Goal: Participate in discussion

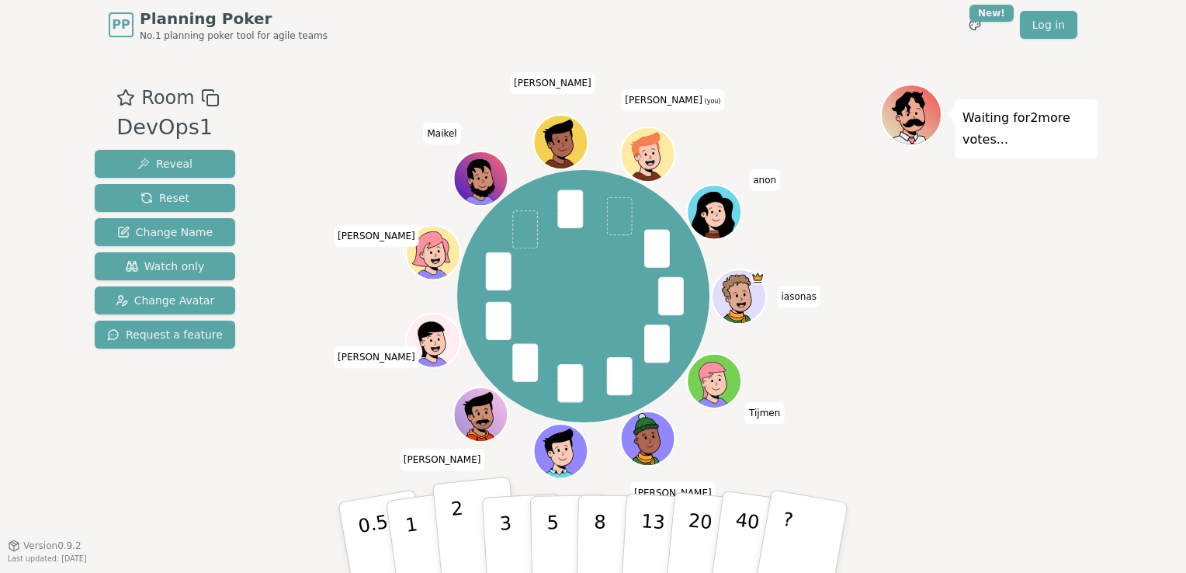
click at [457, 534] on p "2" at bounding box center [460, 539] width 20 height 85
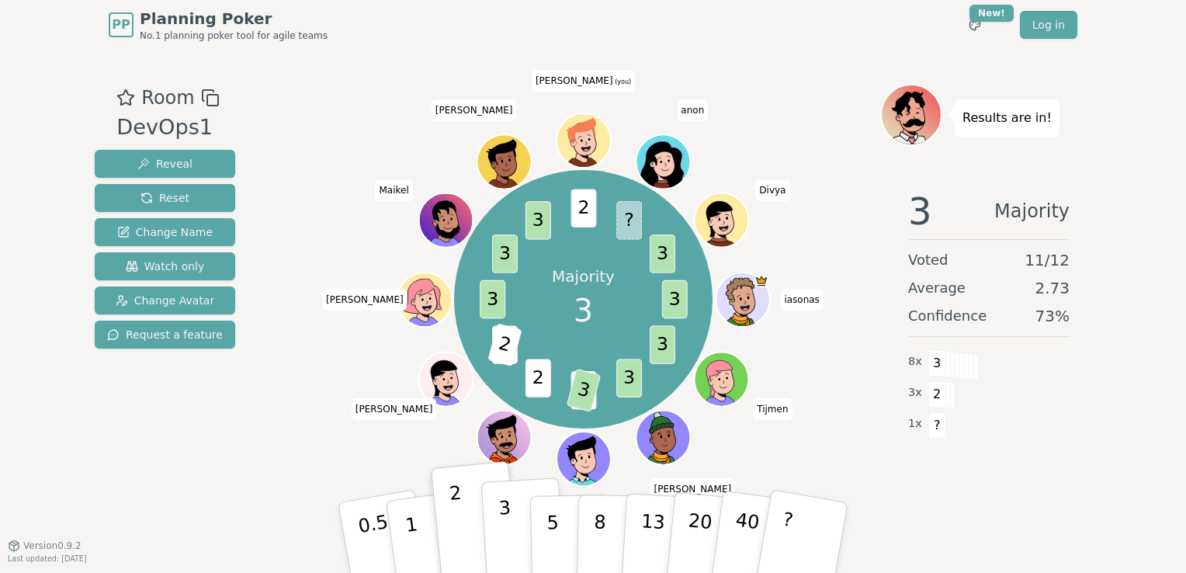
click at [507, 542] on p "3" at bounding box center [506, 539] width 17 height 85
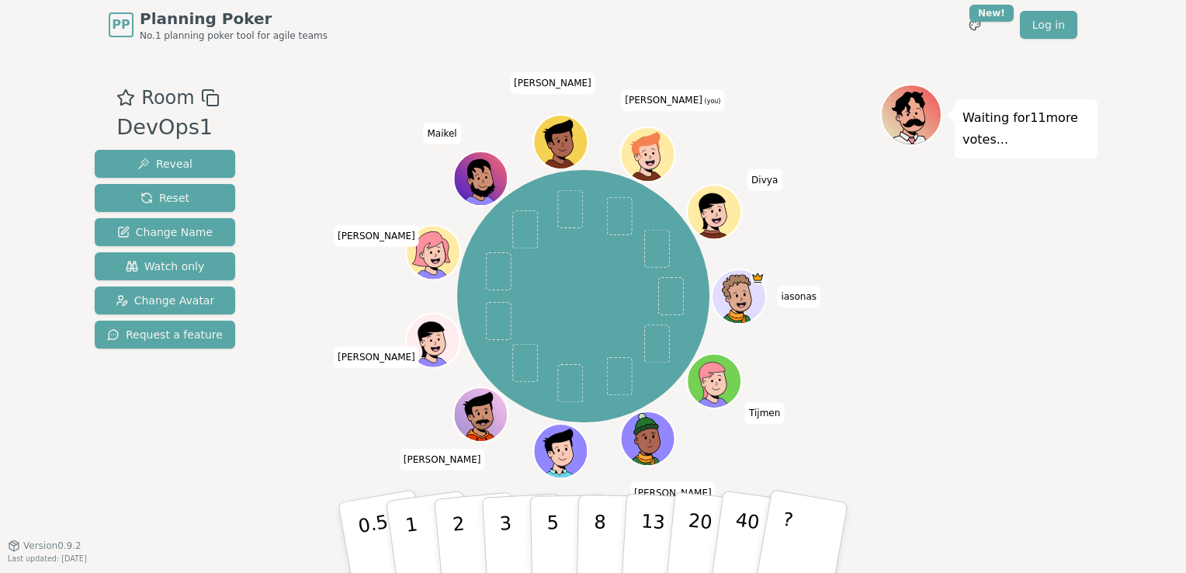
click at [940, 392] on div "Waiting for 11 more votes..." at bounding box center [988, 297] width 217 height 427
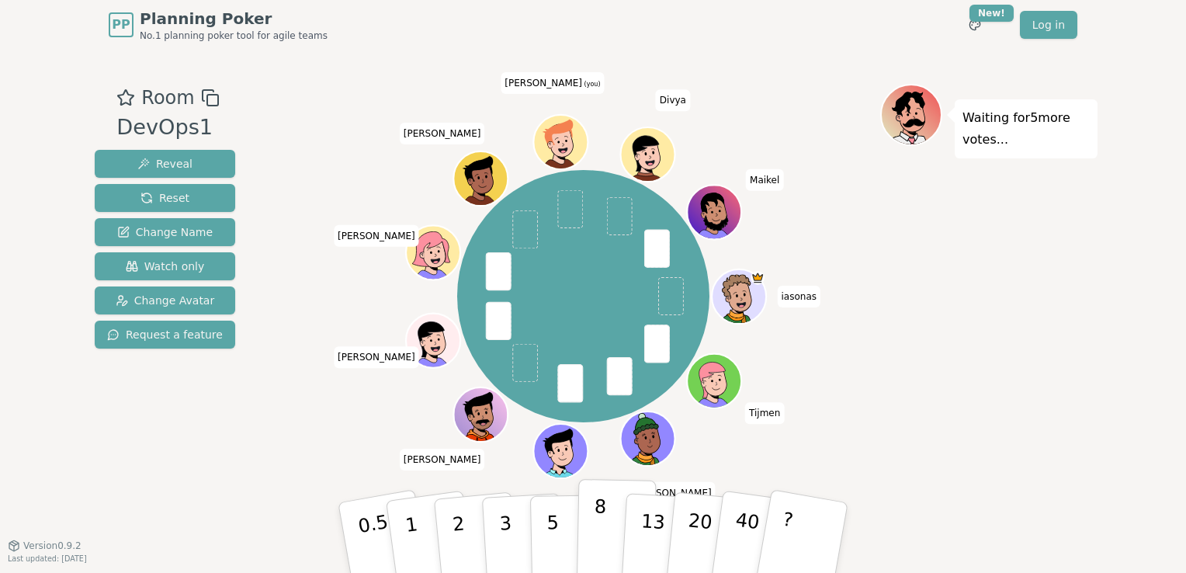
click at [583, 538] on button "8" at bounding box center [616, 538] width 80 height 118
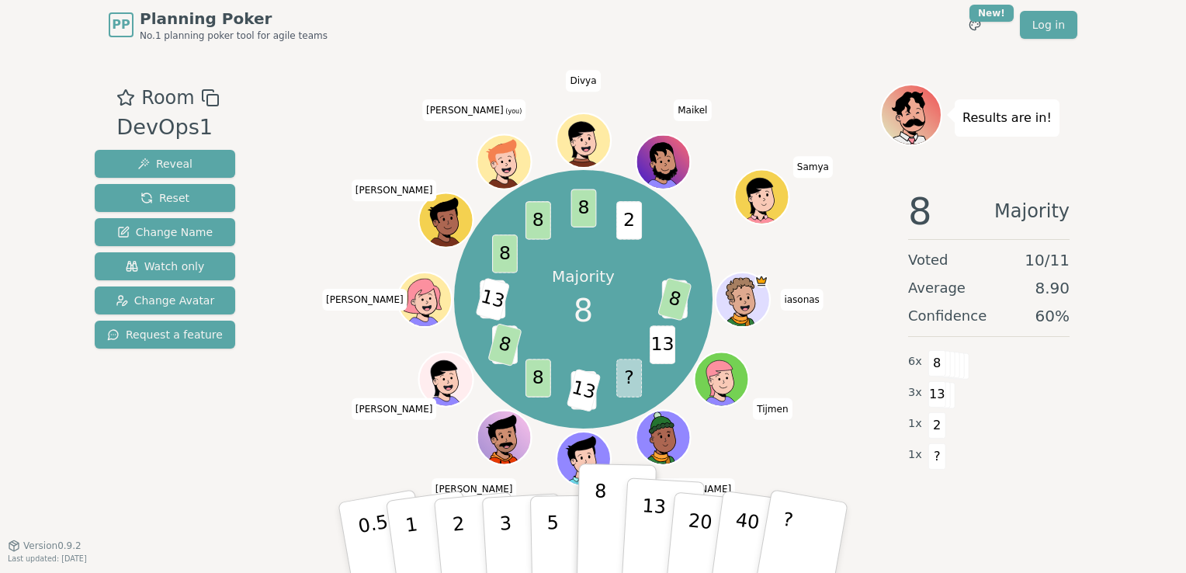
click at [653, 542] on p "13" at bounding box center [652, 536] width 29 height 85
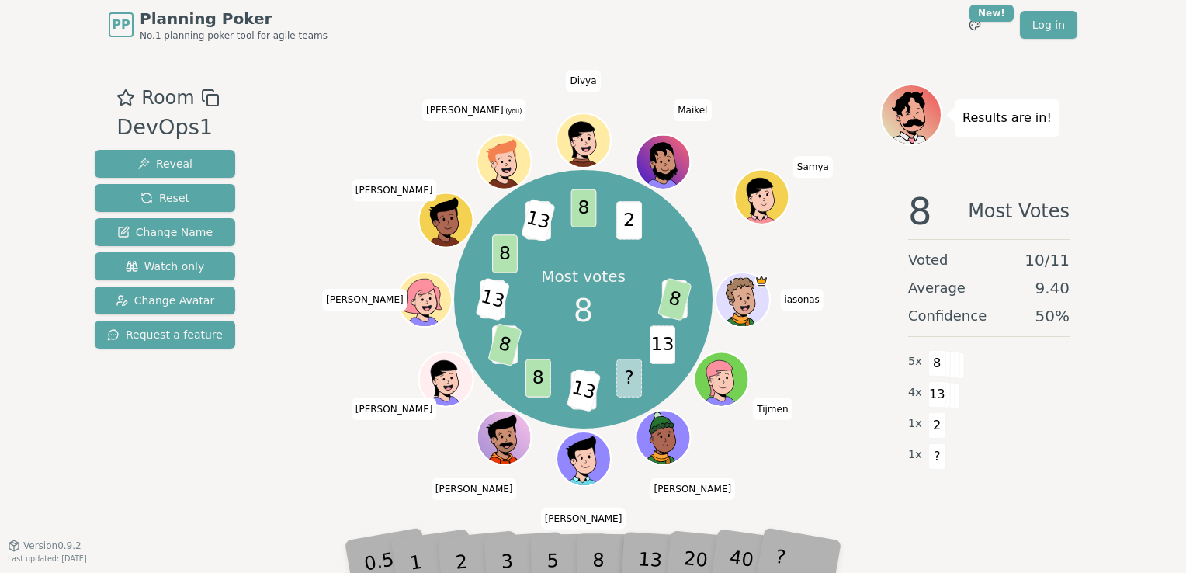
click at [261, 435] on div "Room DevOps1 Reveal Reset Change Name Watch only Change Avatar Request a featur…" at bounding box center [592, 297] width 1009 height 427
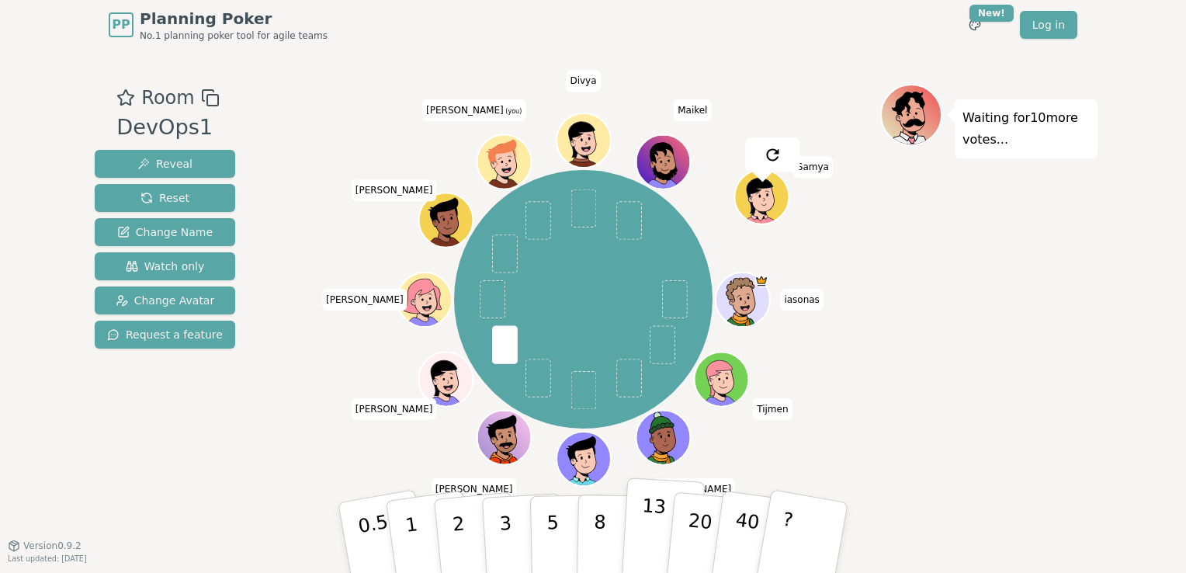
click at [647, 534] on p "13" at bounding box center [652, 536] width 29 height 85
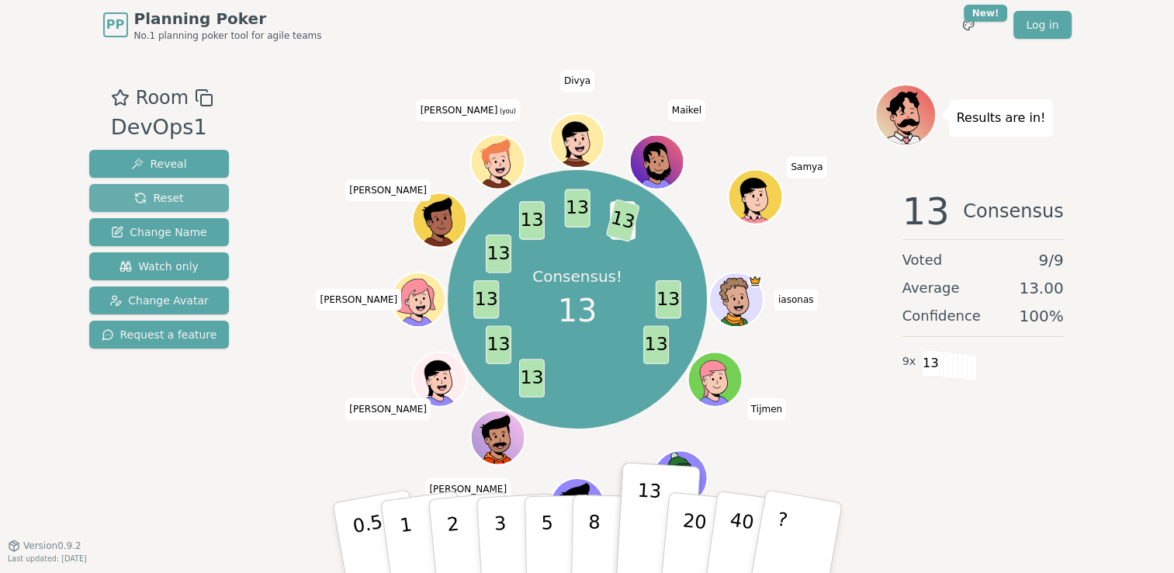
click at [189, 189] on button "Reset" at bounding box center [159, 198] width 140 height 28
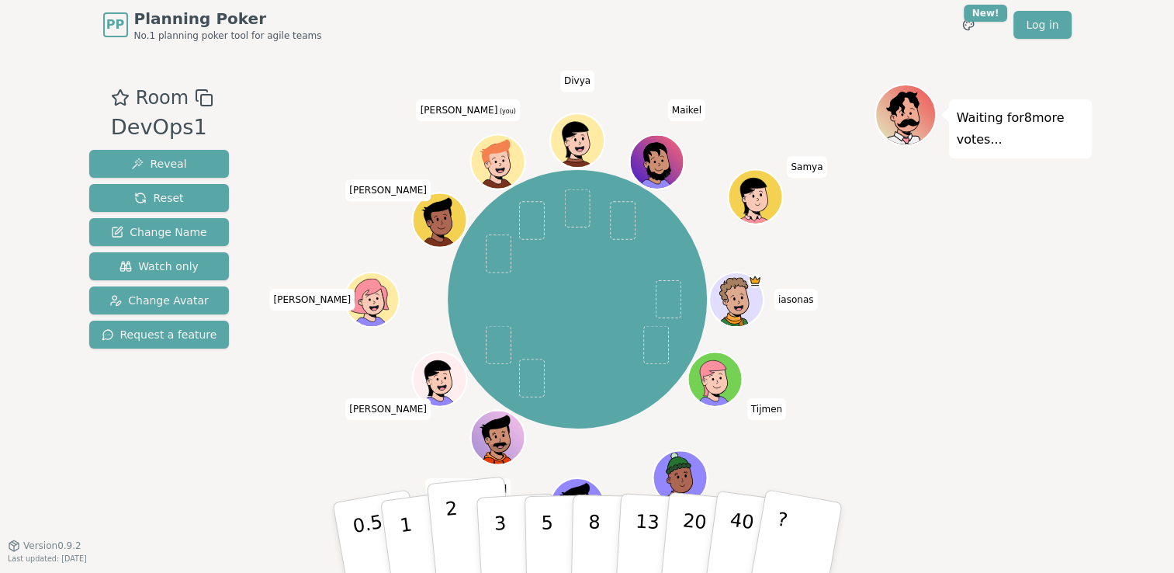
click at [447, 529] on p "2" at bounding box center [454, 539] width 20 height 85
click at [185, 445] on div "Room DevOps1 Reveal Reset Change Name Watch only Change Avatar Request a feature" at bounding box center [159, 297] width 153 height 427
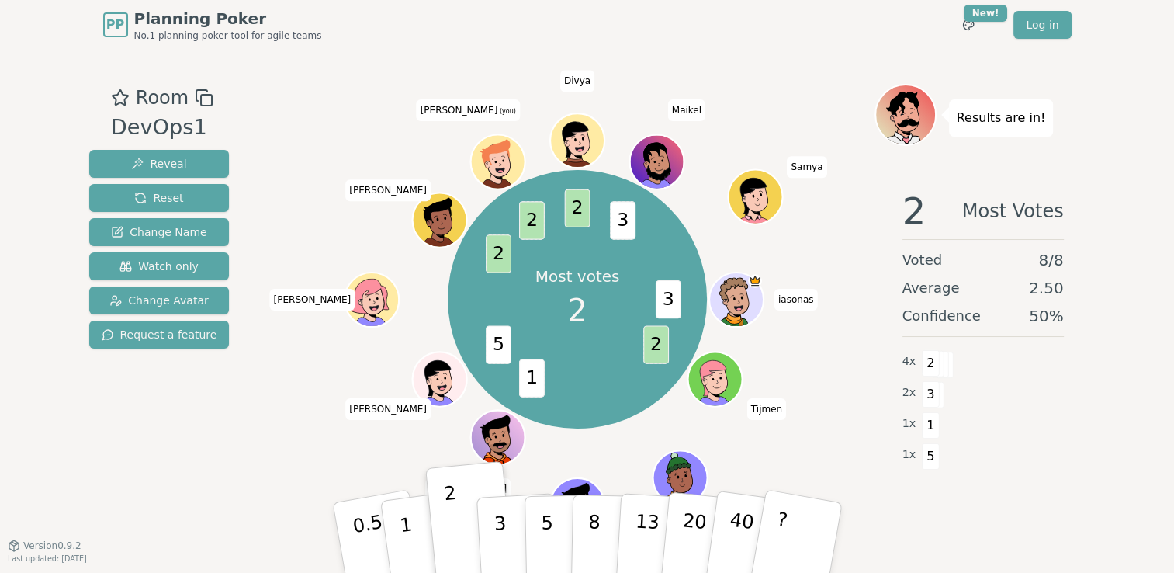
click at [261, 453] on div "Room DevOps1 Reveal Reset Change Name Watch only Change Avatar Request a featur…" at bounding box center [587, 297] width 1009 height 427
click at [914, 502] on div "Results are in! 2 Majority Voted 8 / 8 Average 2.13 Confidence 88 % 7 x 2 1 x 3" at bounding box center [982, 297] width 217 height 427
click at [909, 472] on div "2 Consensus Voted 8 / 8 Average 2.00 Confidence 100 % 8 x 2" at bounding box center [982, 332] width 217 height 310
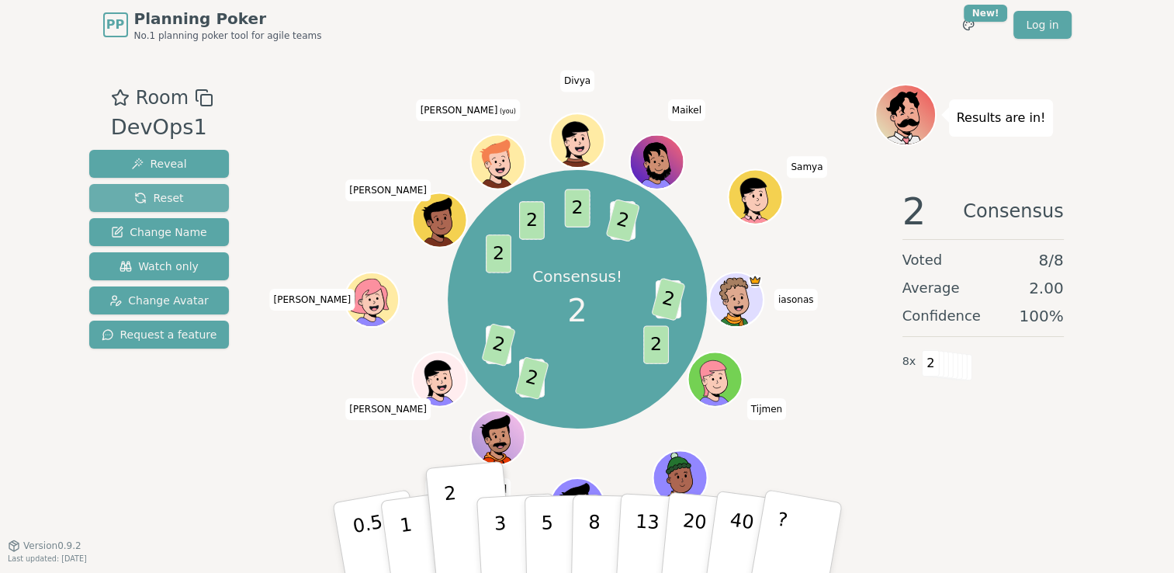
click at [178, 197] on button "Reset" at bounding box center [159, 198] width 140 height 28
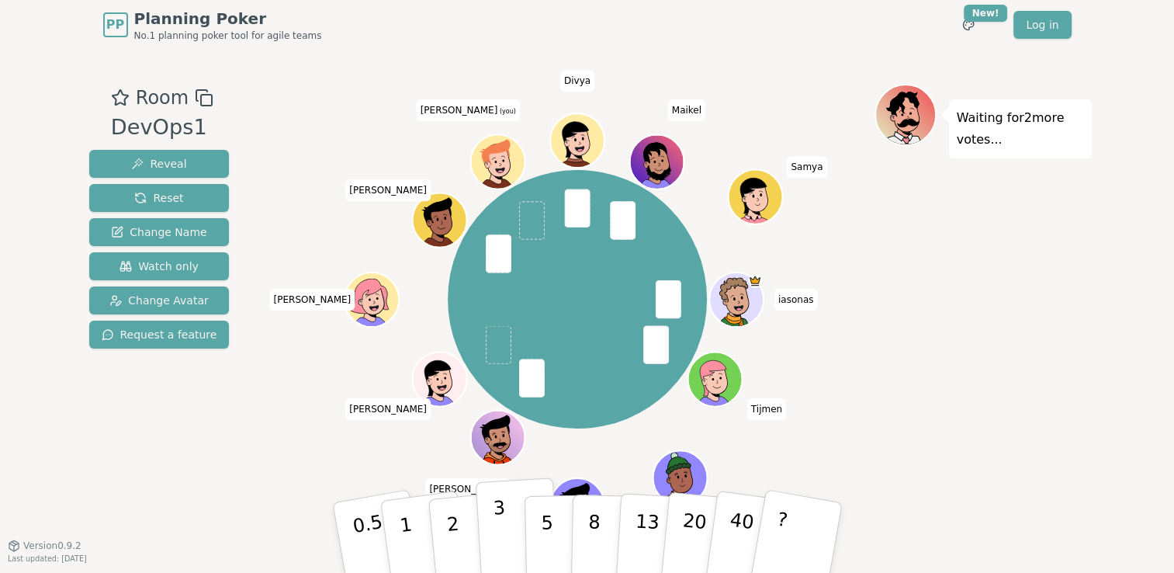
click at [493, 535] on button "3" at bounding box center [517, 537] width 85 height 121
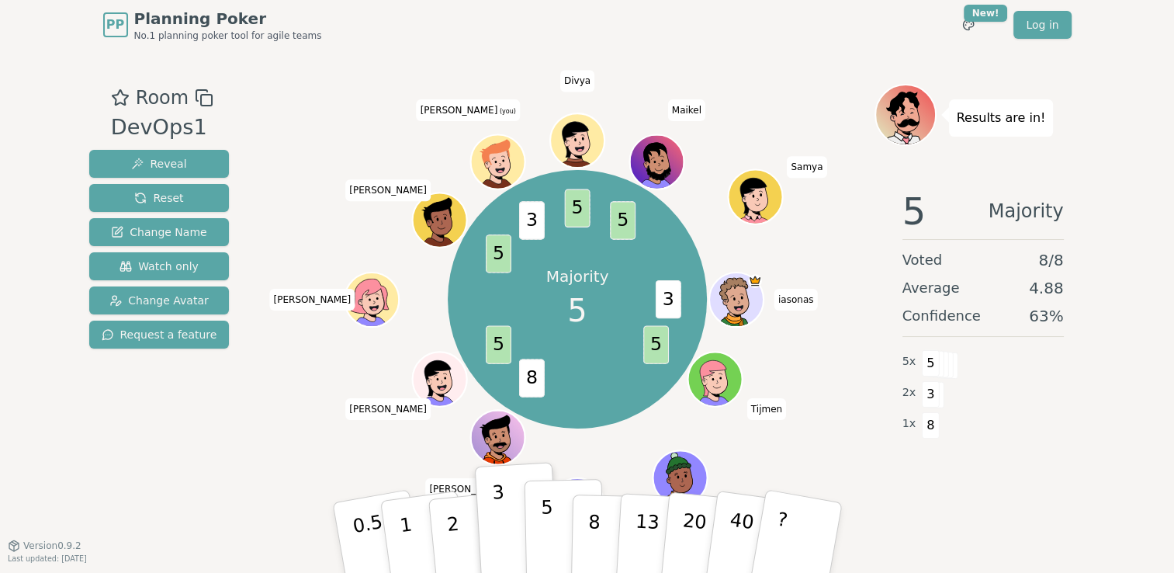
click at [543, 535] on p "5" at bounding box center [546, 538] width 13 height 84
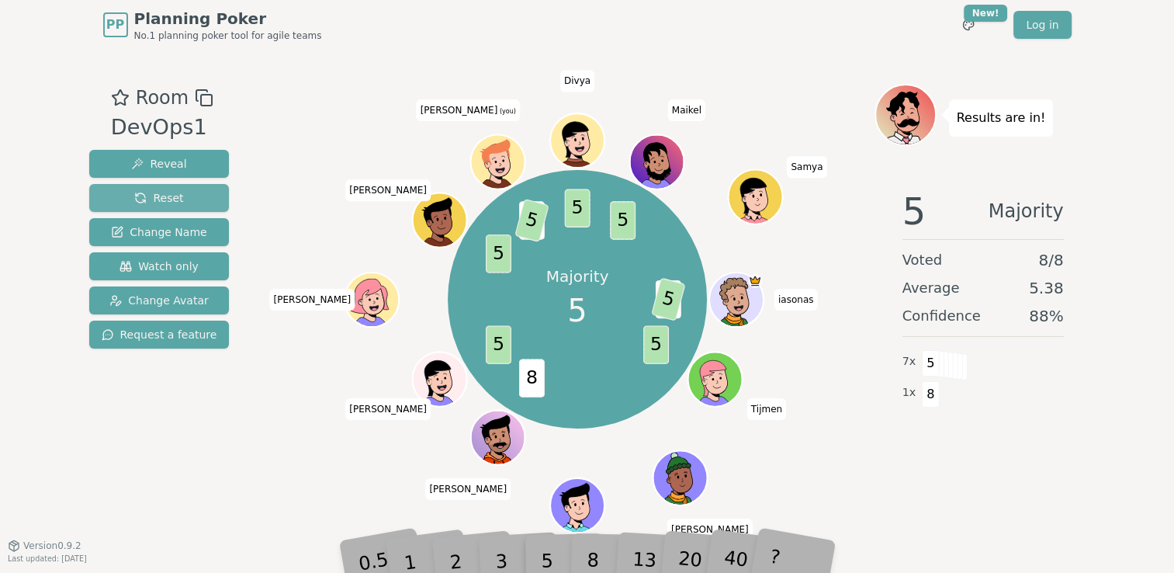
click at [162, 192] on span "Reset" at bounding box center [158, 198] width 49 height 16
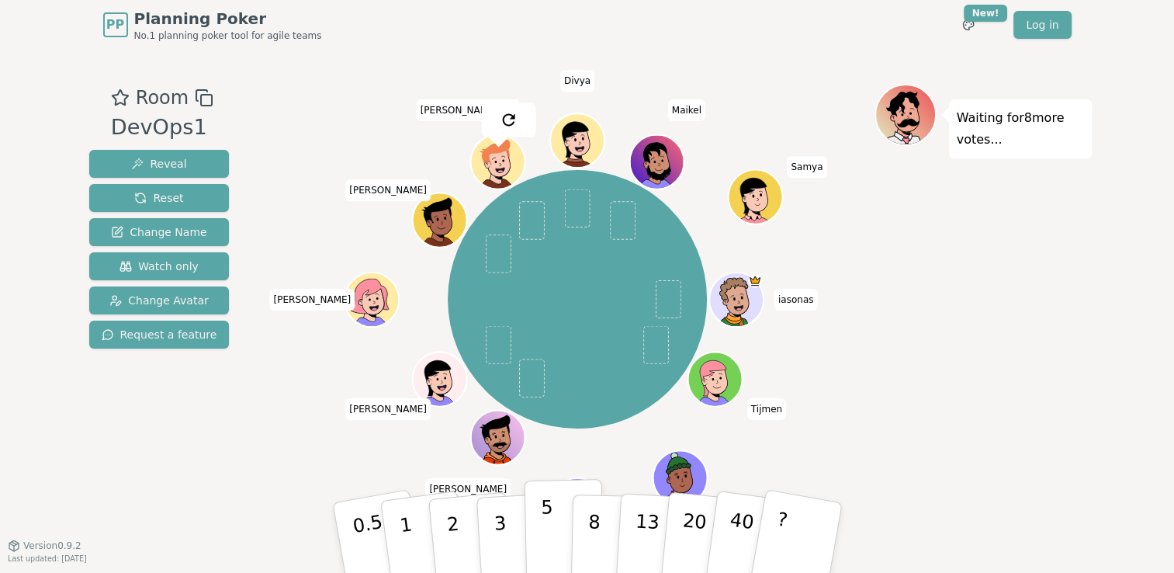
click at [542, 529] on p "5" at bounding box center [546, 538] width 13 height 84
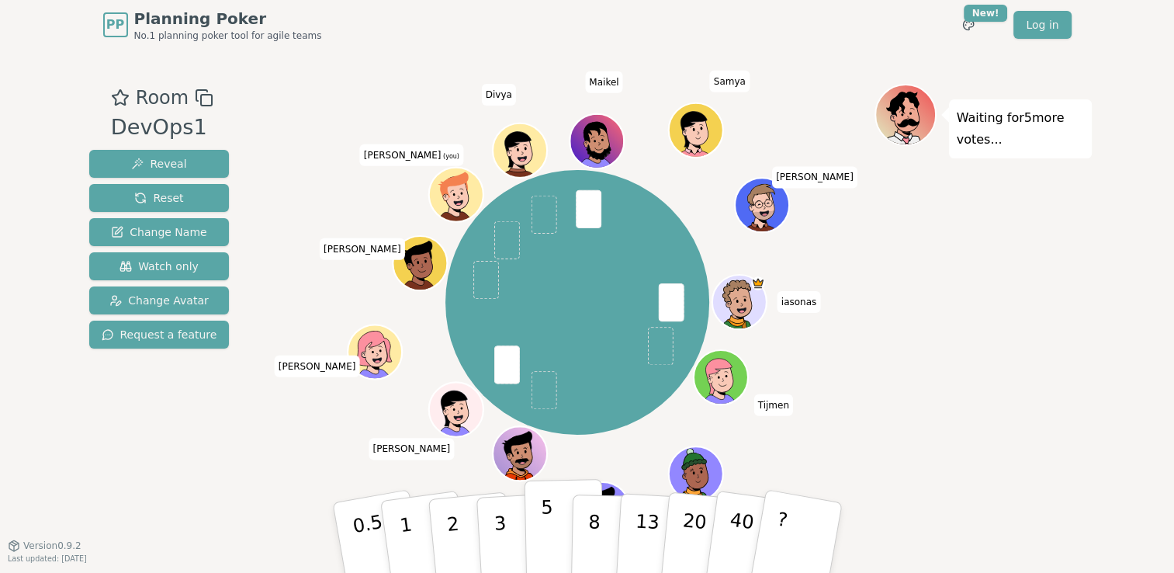
click at [538, 542] on button "5" at bounding box center [564, 538] width 80 height 118
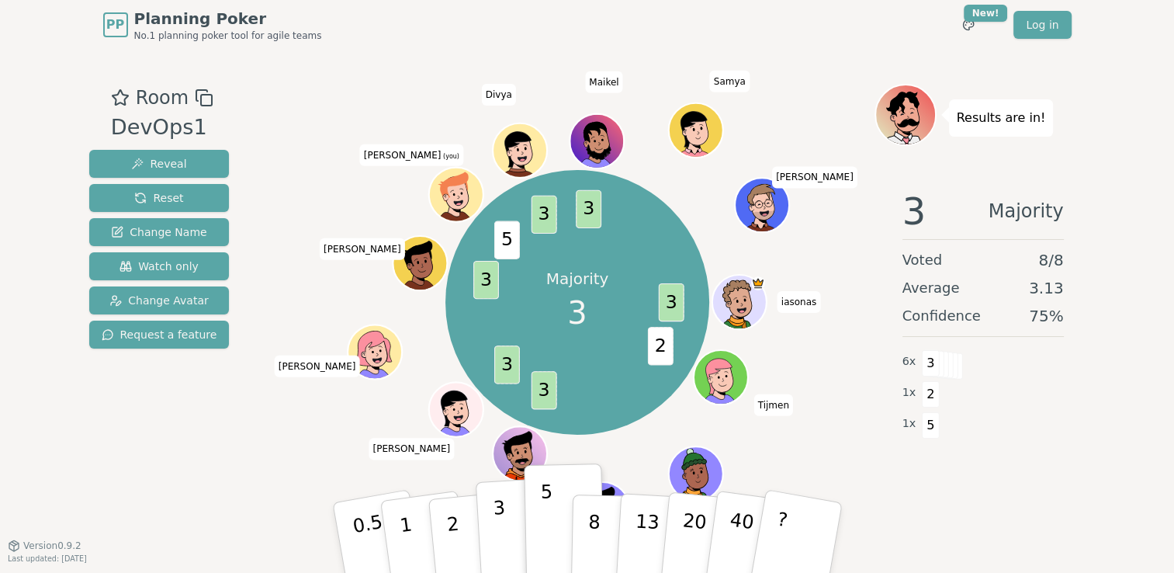
click at [500, 563] on p "3" at bounding box center [500, 539] width 17 height 85
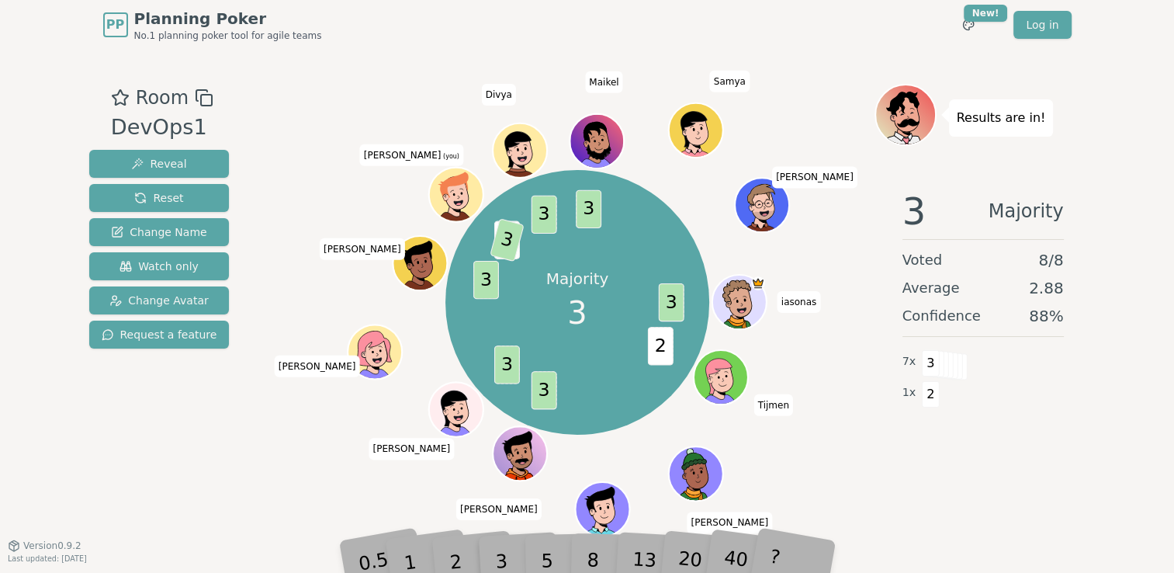
click at [282, 432] on div "Majority 3 3 2 3 3 3 5 3 3 3 iasonas Tijmen [PERSON_NAME] [PERSON_NAME] [PERSON…" at bounding box center [578, 302] width 594 height 381
click at [168, 201] on span "Reset" at bounding box center [158, 198] width 49 height 16
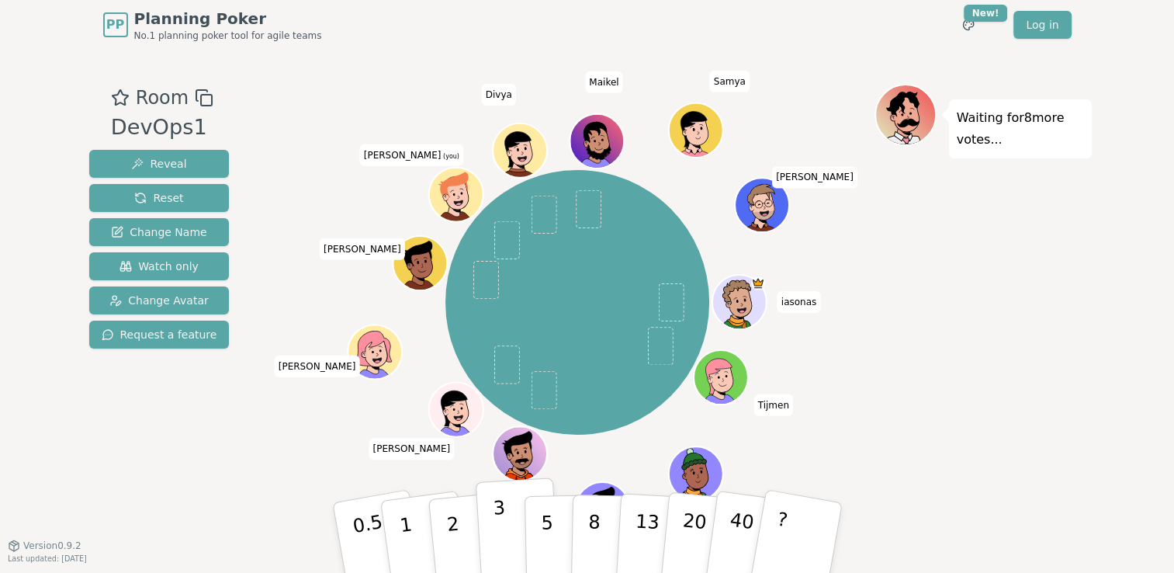
click at [504, 535] on button "3" at bounding box center [517, 537] width 85 height 121
click at [456, 531] on p "2" at bounding box center [454, 539] width 20 height 85
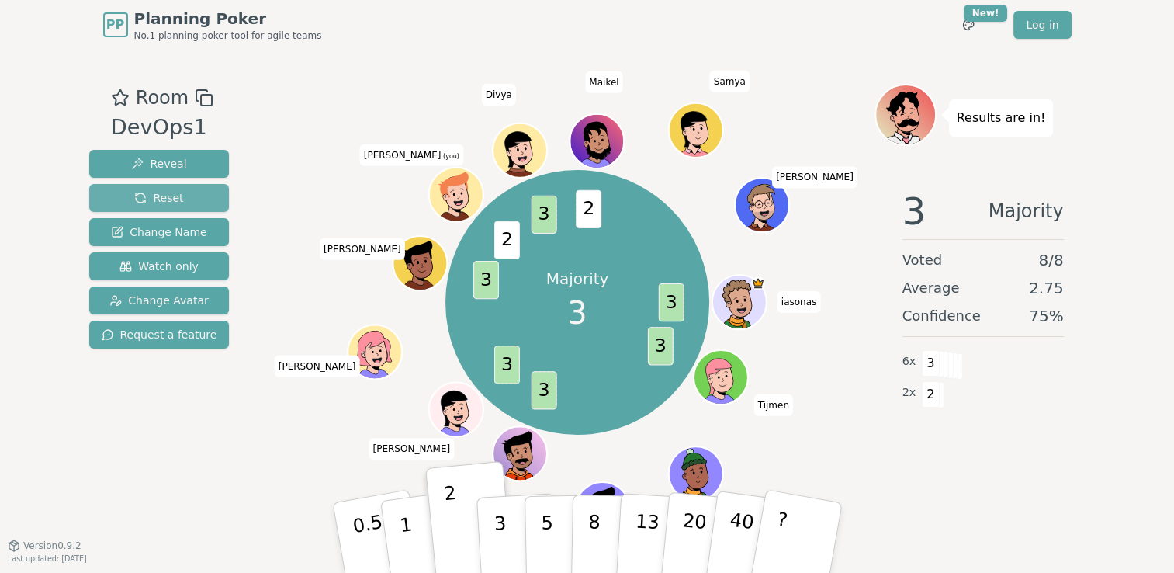
click at [164, 198] on span "Reset" at bounding box center [158, 198] width 49 height 16
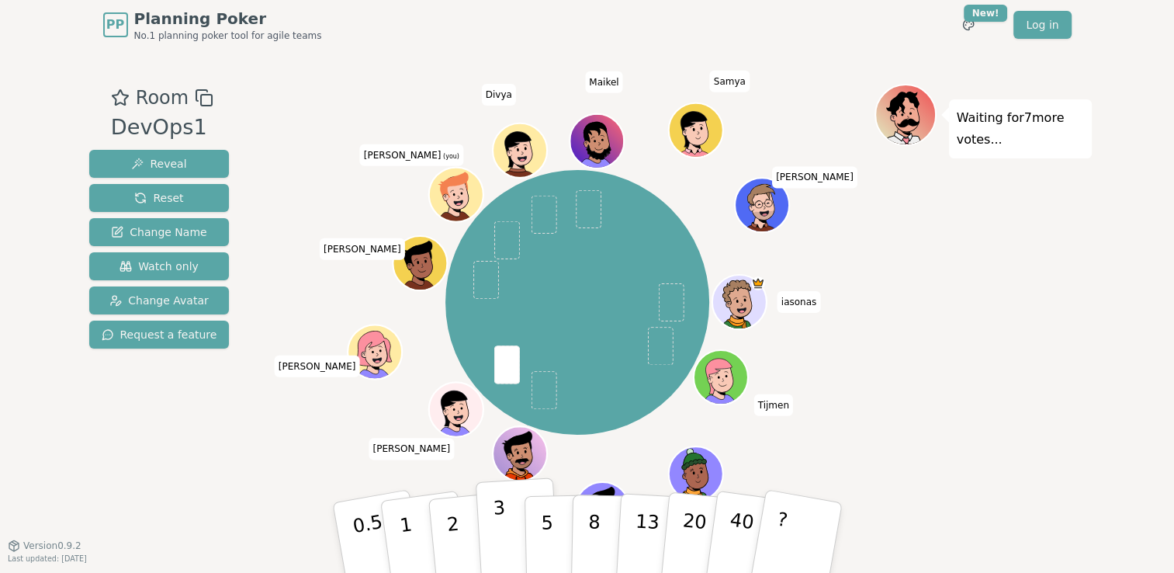
click at [500, 532] on p "3" at bounding box center [500, 539] width 17 height 85
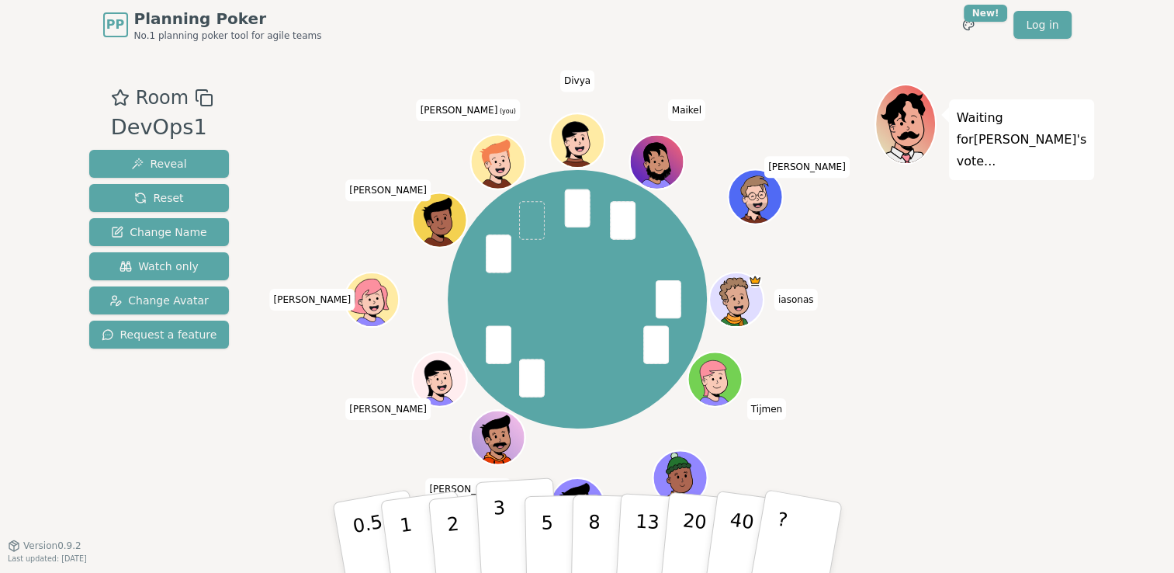
click at [512, 535] on button "3" at bounding box center [517, 537] width 85 height 121
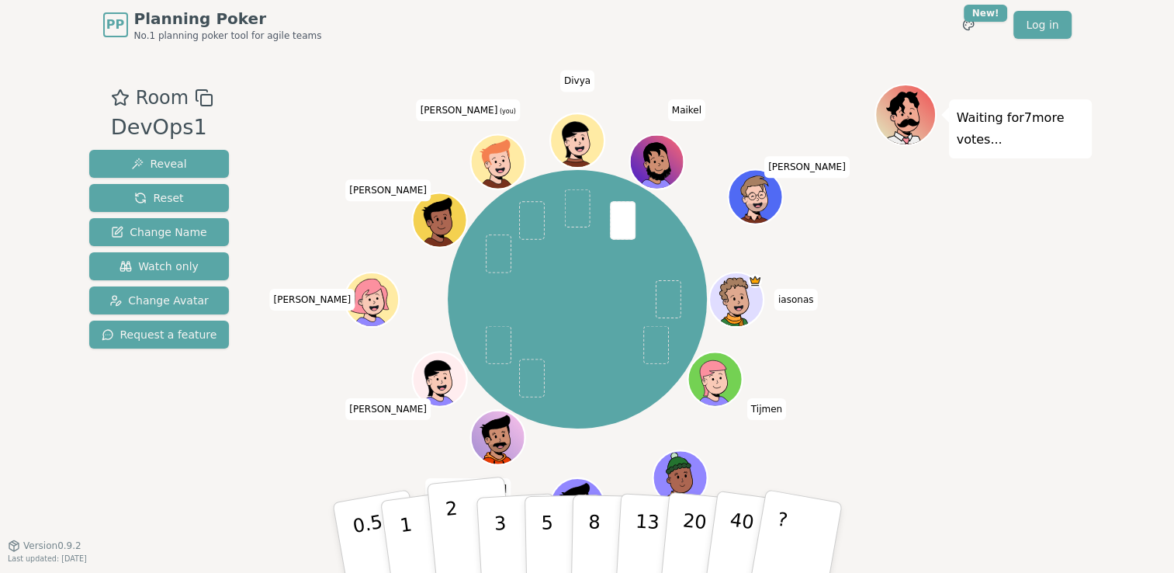
click at [463, 520] on button "2" at bounding box center [470, 537] width 88 height 123
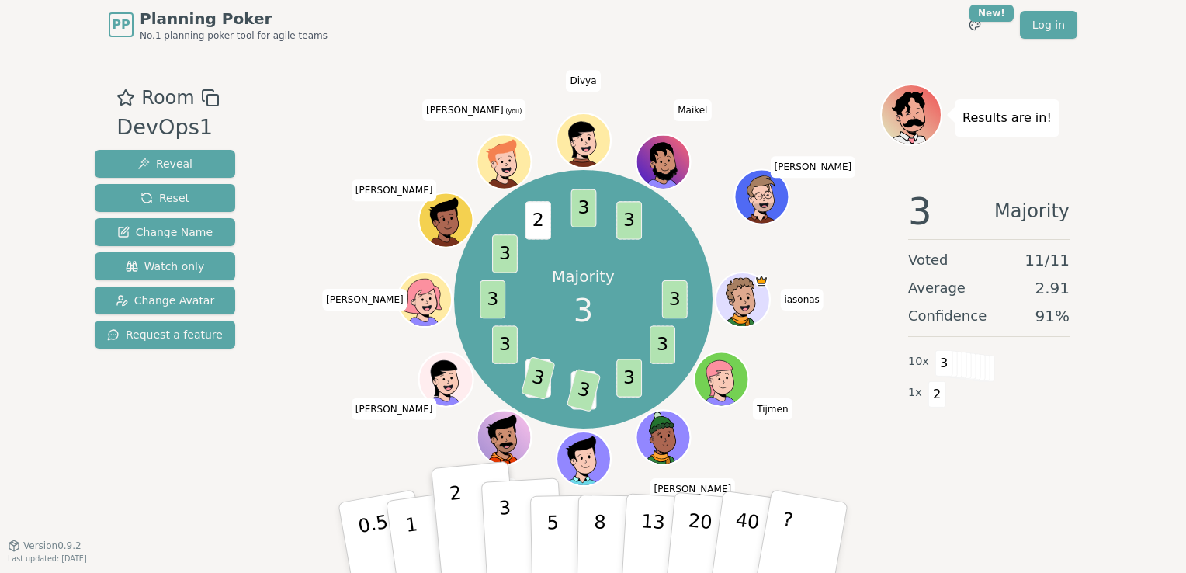
click at [511, 532] on button "3" at bounding box center [523, 537] width 85 height 121
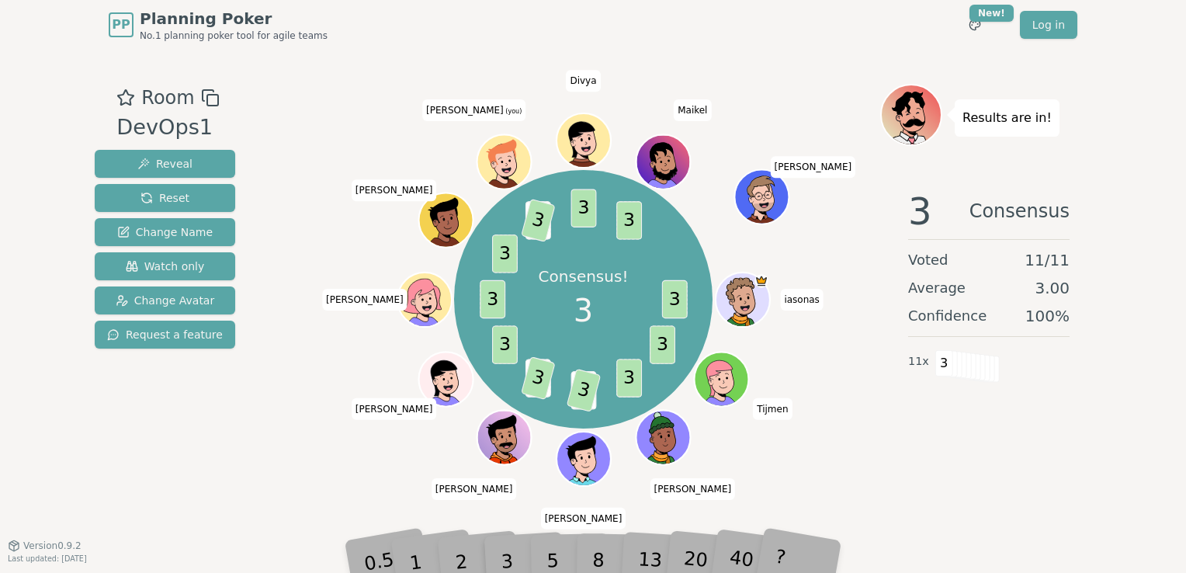
click at [992, 476] on div "3 Consensus Voted 11 / 11 Average 3.00 Confidence 100 % 11 x 3" at bounding box center [988, 332] width 217 height 310
